Goal: Navigation & Orientation: Find specific page/section

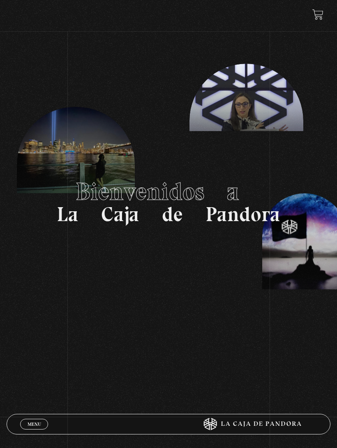
click at [32, 427] on link "Menu Cerrar" at bounding box center [34, 424] width 28 height 11
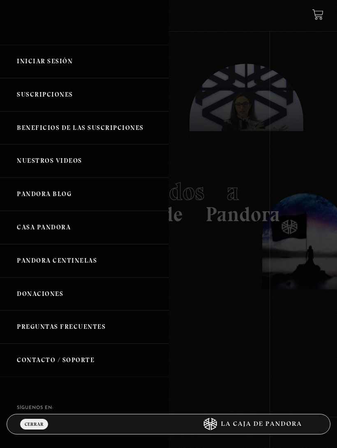
click at [63, 64] on link "Iniciar Sesión" at bounding box center [84, 61] width 169 height 33
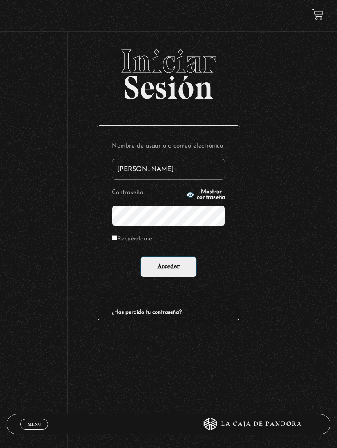
type input "[PERSON_NAME]"
click at [169, 267] on input "Acceder" at bounding box center [168, 266] width 57 height 21
click at [178, 267] on input "Acceder" at bounding box center [168, 266] width 57 height 21
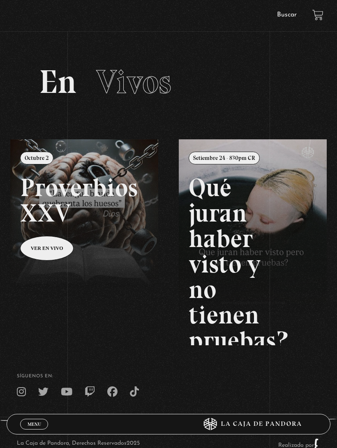
click at [45, 420] on link "Menu Cerrar" at bounding box center [34, 424] width 28 height 11
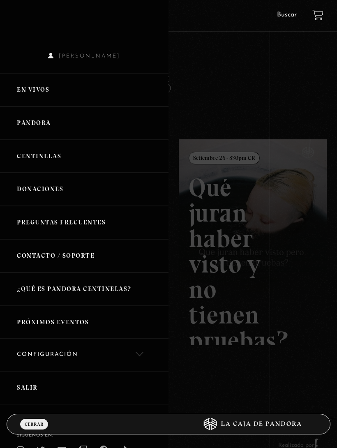
click at [83, 93] on link "En vivos" at bounding box center [84, 89] width 169 height 33
